Goal: Task Accomplishment & Management: Manage account settings

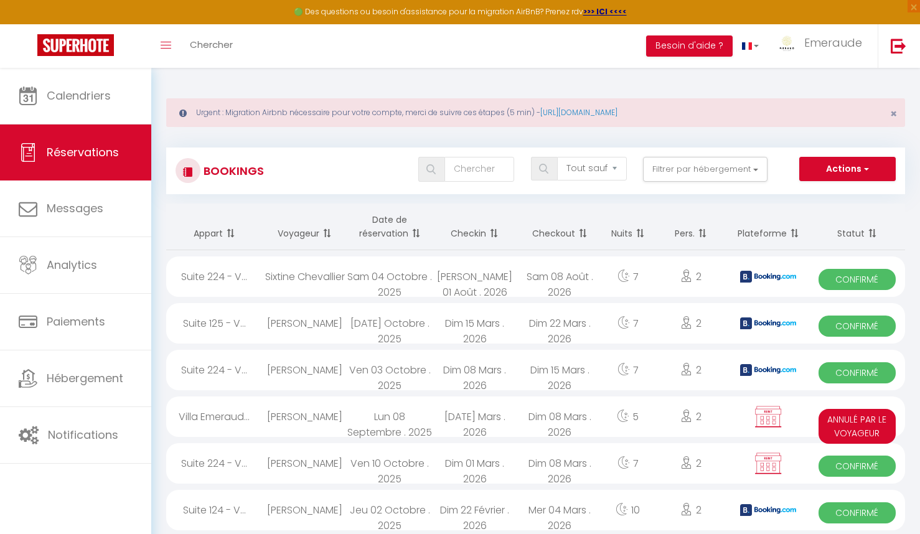
select select "not_cancelled"
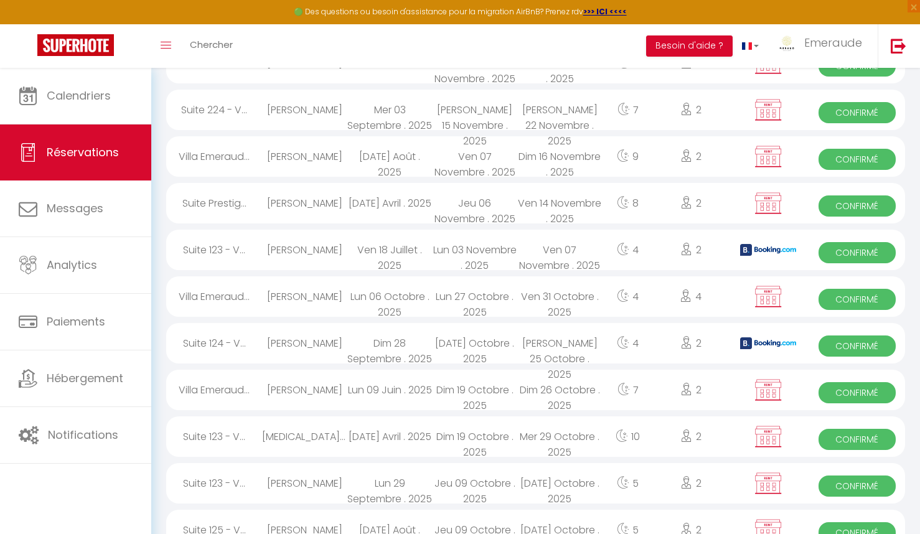
scroll to position [2106, 0]
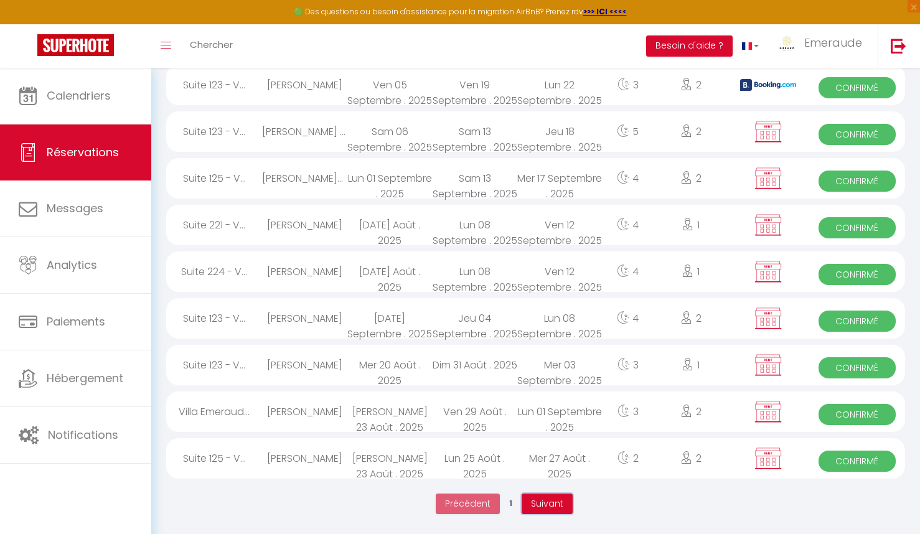
click at [558, 499] on span "Suivant" at bounding box center [547, 503] width 32 height 12
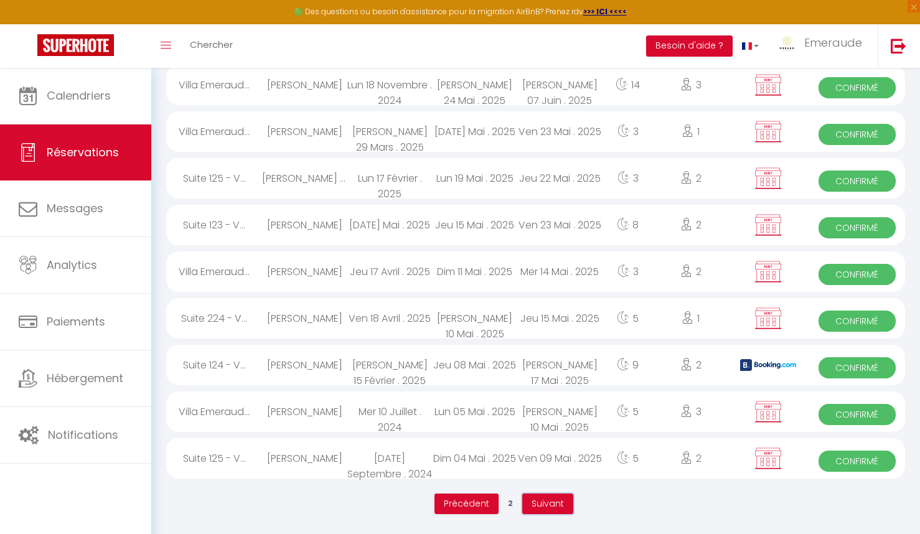
click at [555, 503] on span "Suivant" at bounding box center [548, 503] width 32 height 12
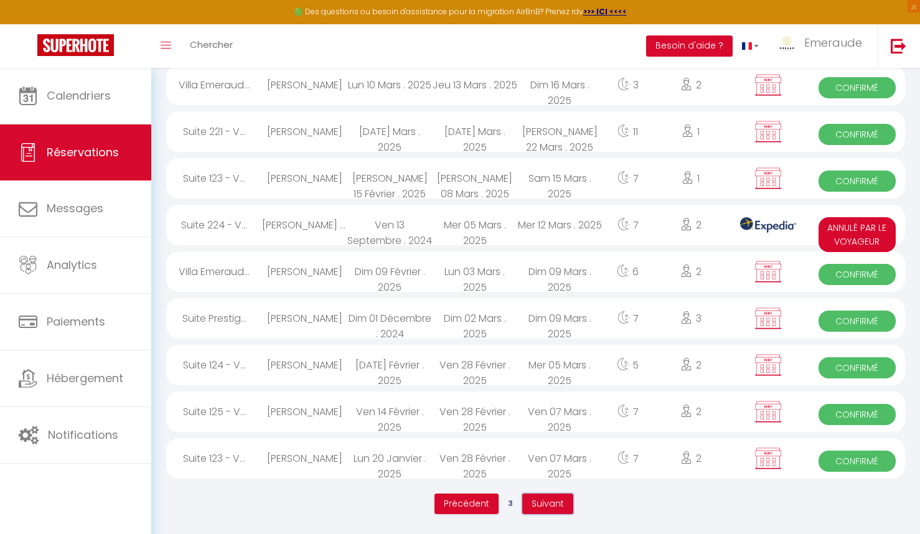
click at [553, 499] on span "Suivant" at bounding box center [548, 503] width 32 height 12
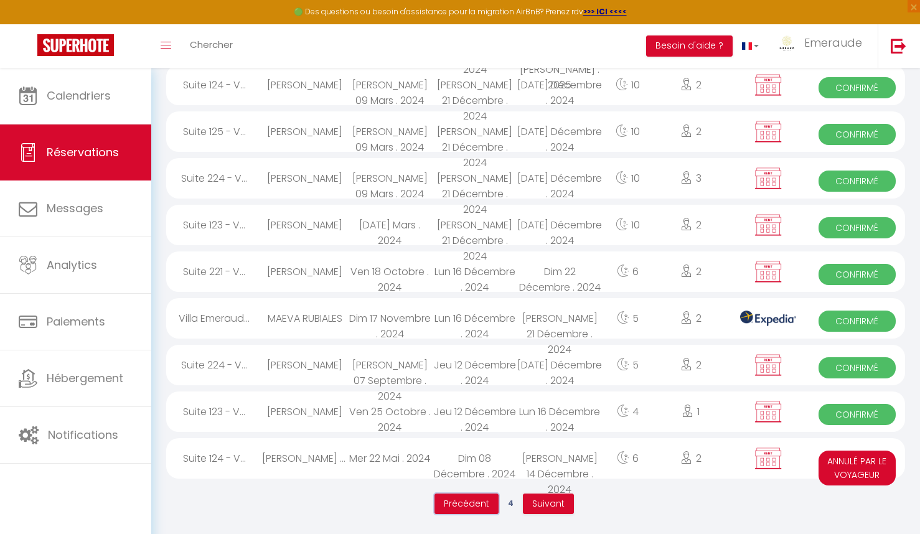
click at [464, 506] on span "Précédent" at bounding box center [466, 503] width 45 height 12
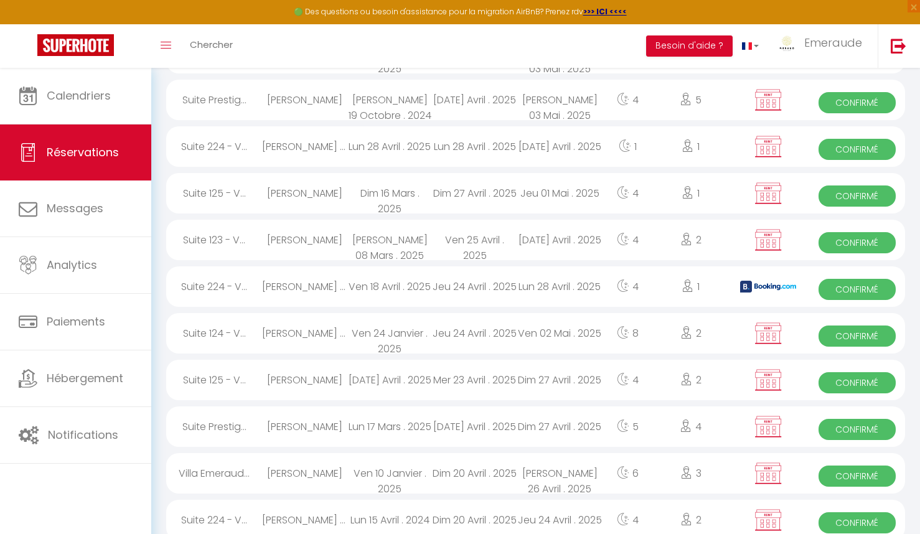
scroll to position [408, 0]
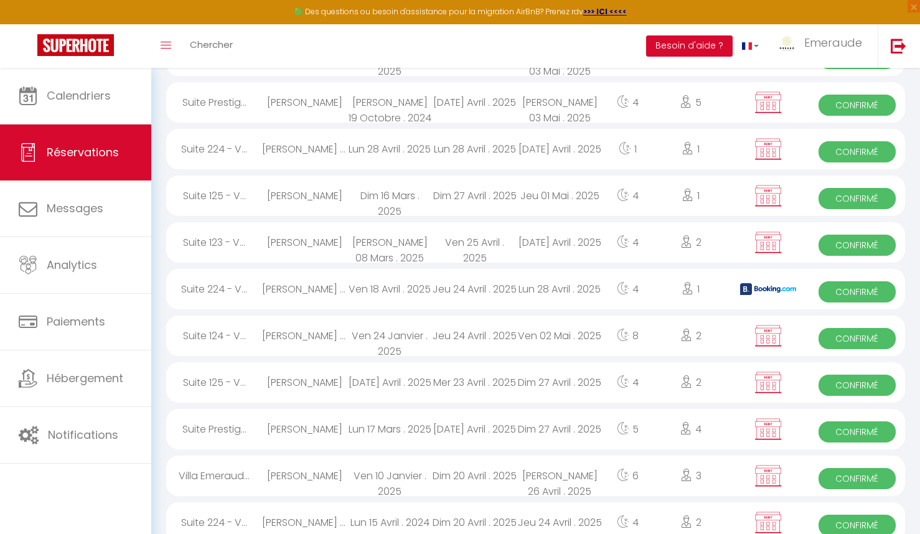
click at [389, 291] on div "Ven 18 Avril . 2025" at bounding box center [389, 289] width 85 height 40
select select "OK"
select select "KO"
select select "0"
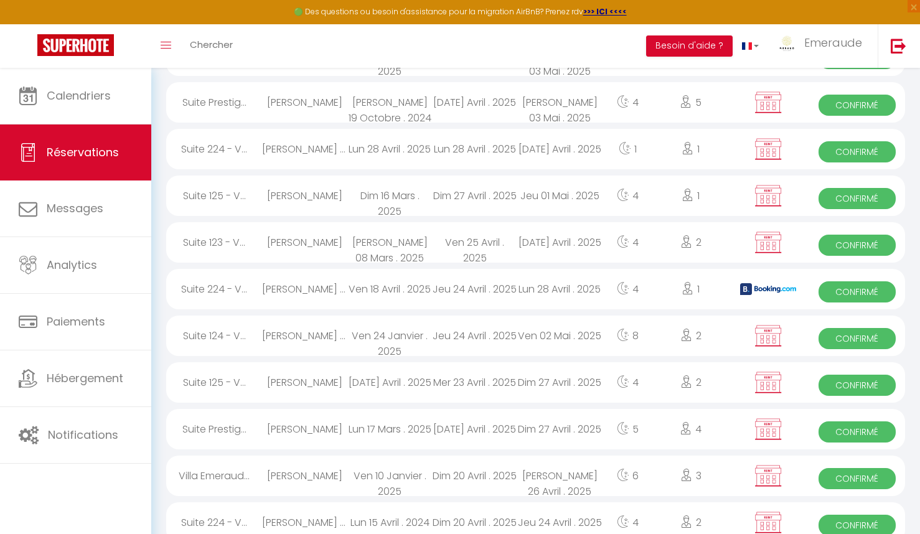
select select "1"
select select
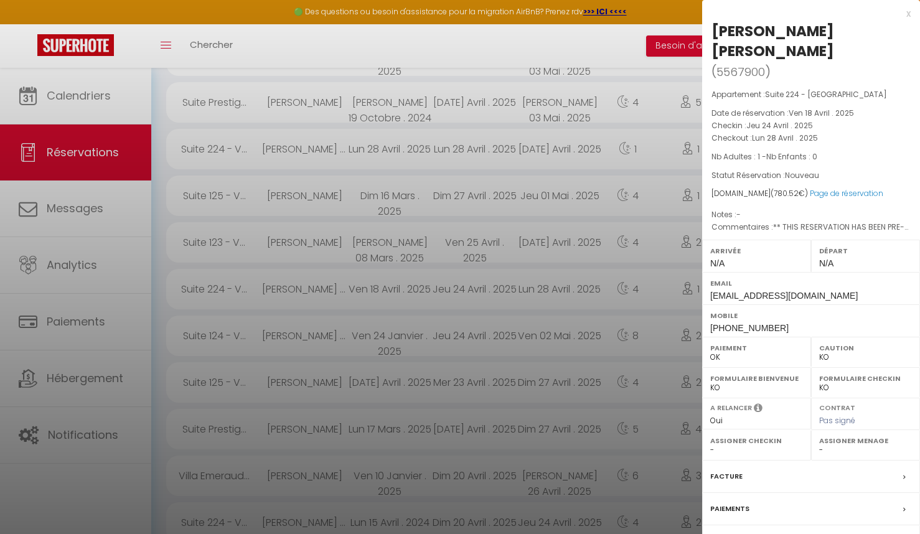
click at [730, 470] on label "Facture" at bounding box center [726, 476] width 32 height 13
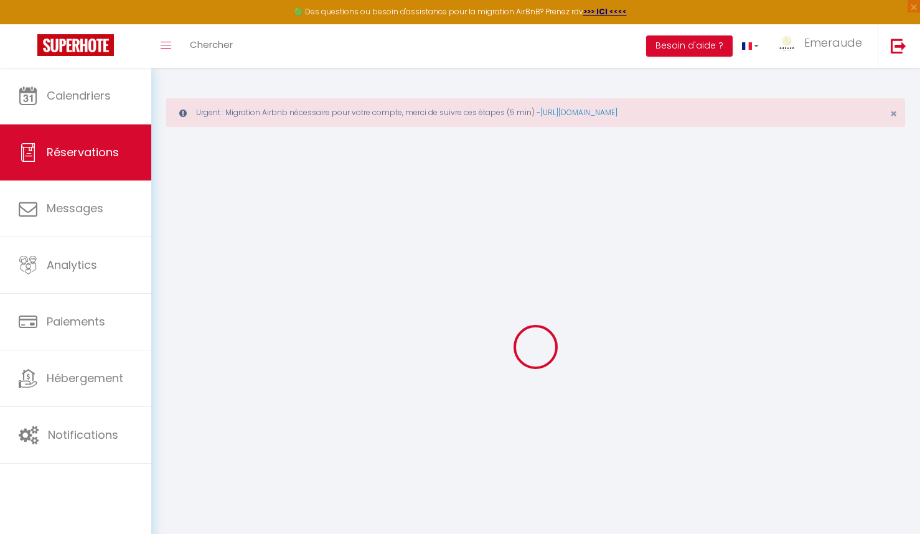
select select "cleaning"
select select "taxes"
select select
checkbox input "false"
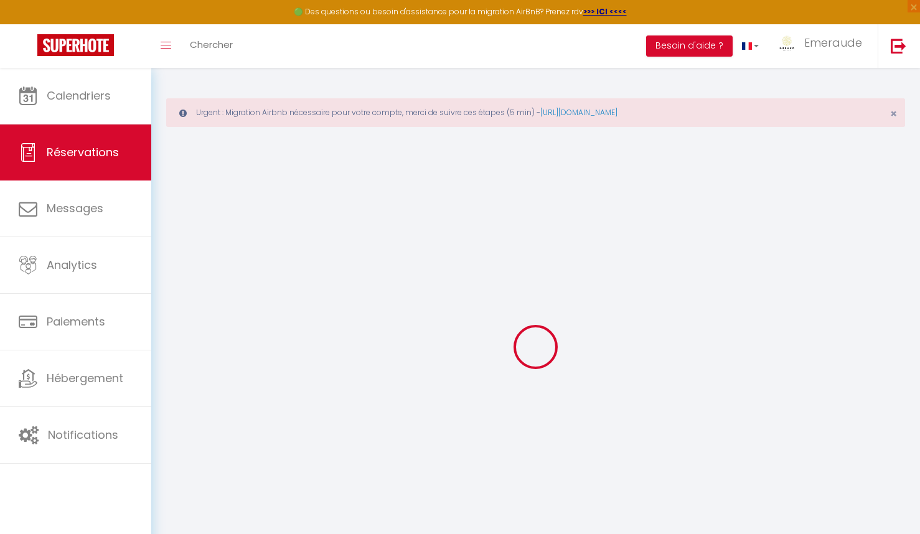
type textarea "** THIS RESERVATION HAS BEEN PRE-PAID ** Reservation has a cancellation grace p…"
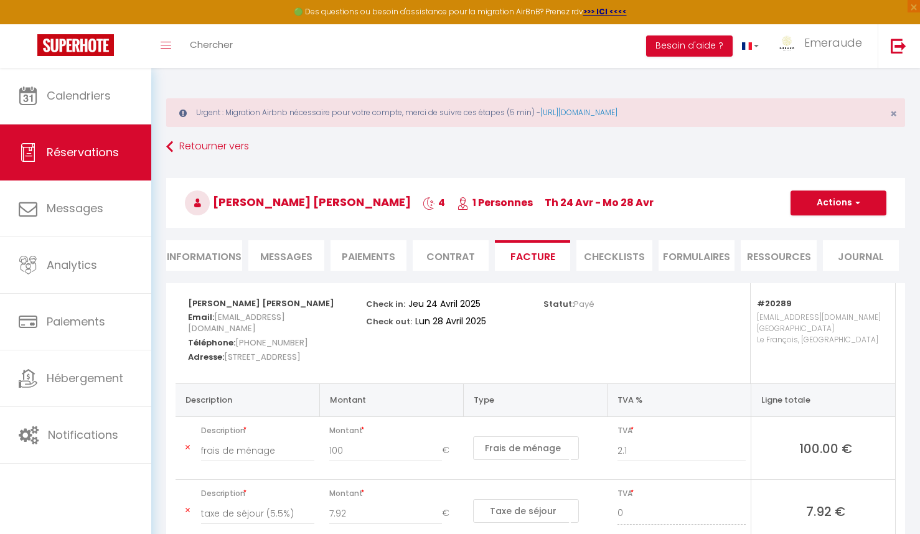
click at [223, 255] on li "Informations" at bounding box center [204, 255] width 76 height 31
select select
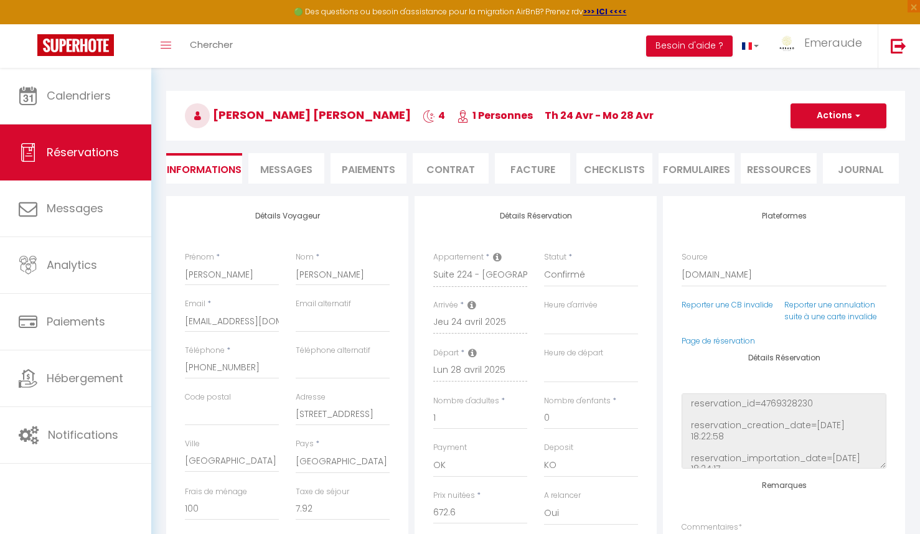
scroll to position [88, 0]
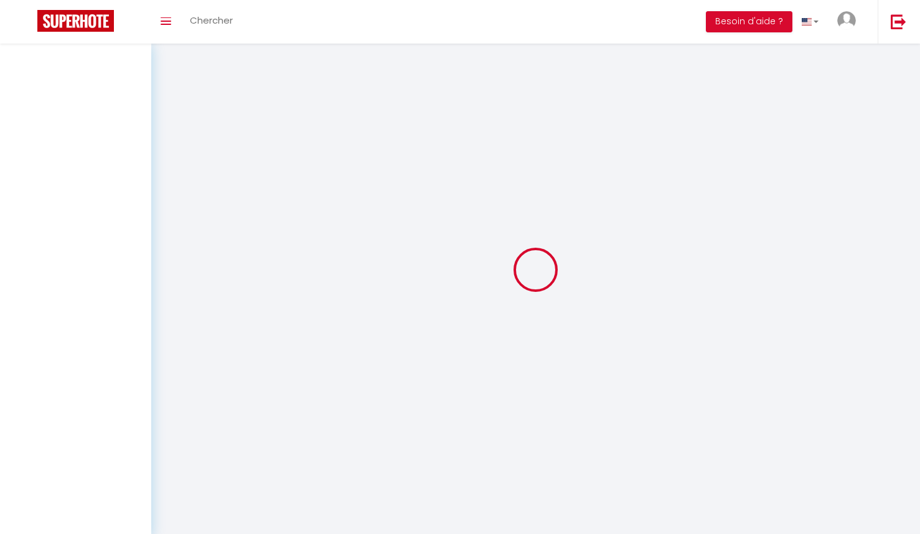
select select "not_cancelled"
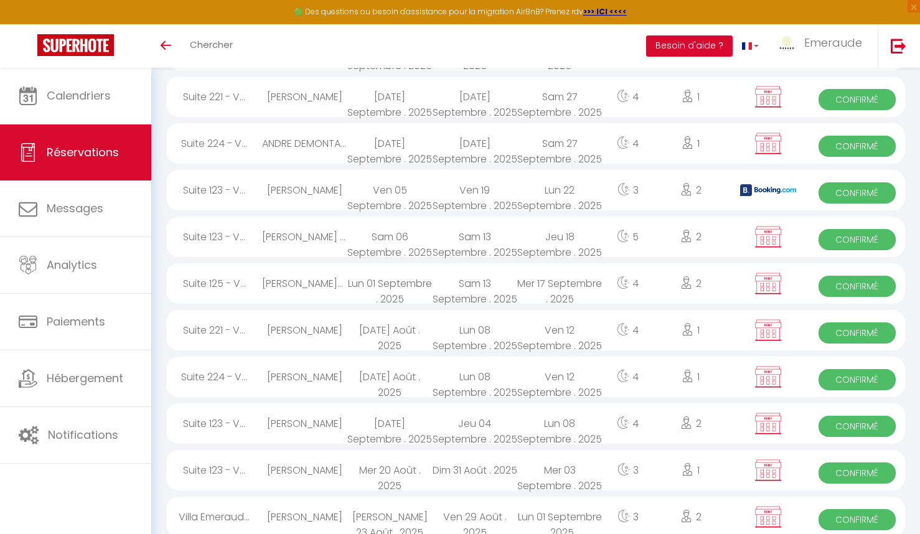
scroll to position [2106, 0]
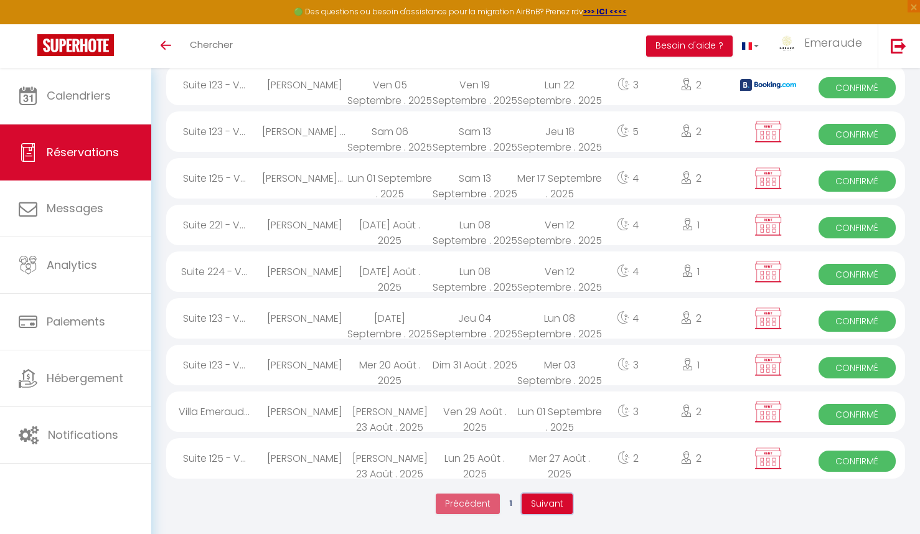
click at [545, 502] on span "Suivant" at bounding box center [547, 503] width 32 height 12
